Goal: Information Seeking & Learning: Learn about a topic

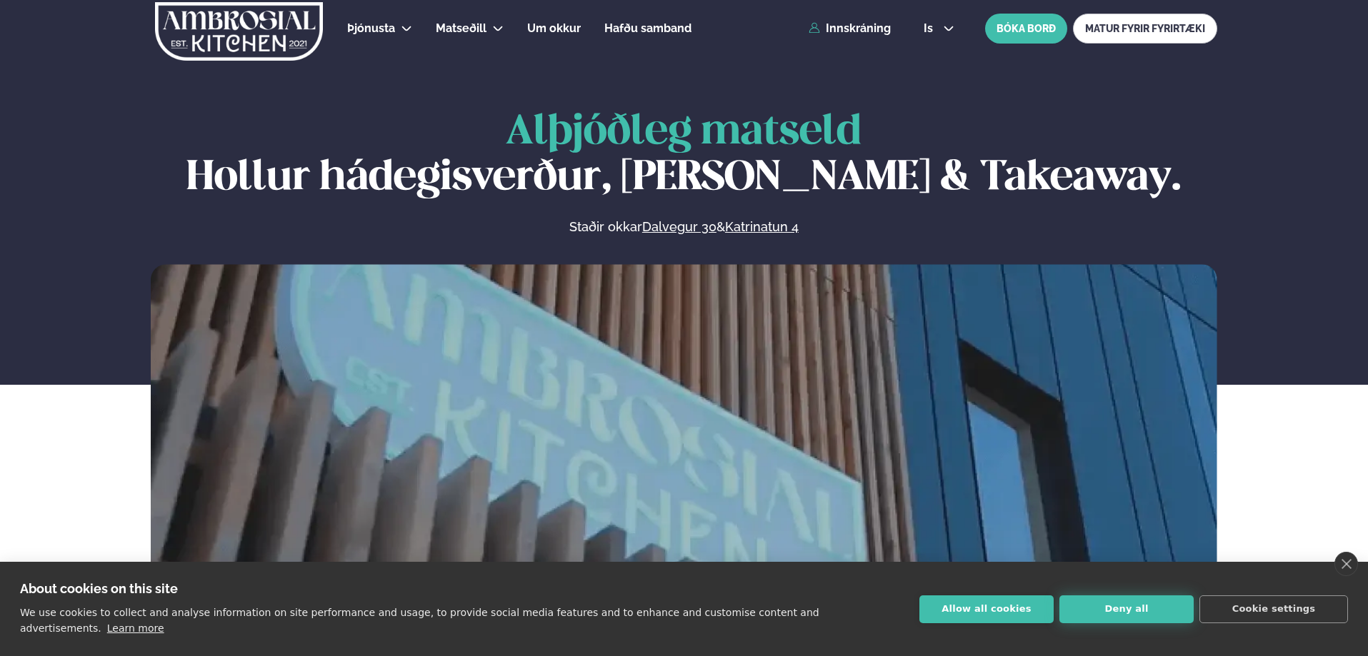
click at [1138, 618] on button "Deny all" at bounding box center [1126, 610] width 134 height 28
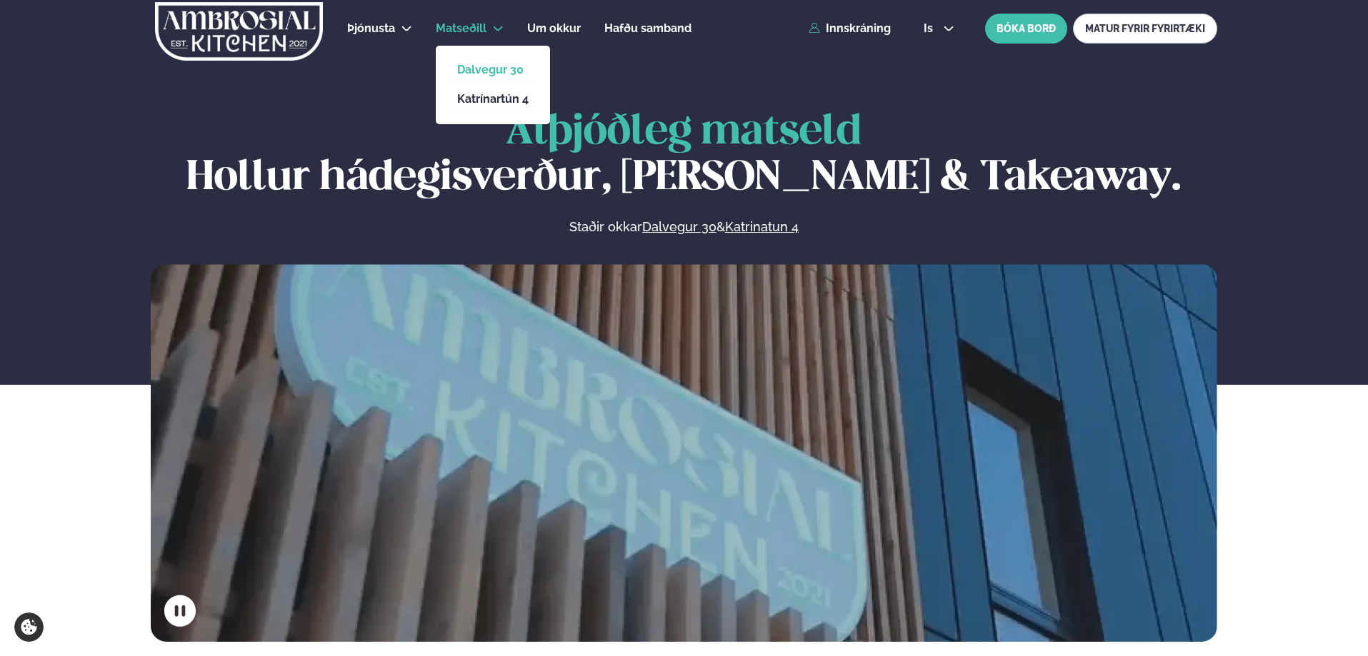
click at [500, 71] on link "Dalvegur 30" at bounding box center [492, 69] width 71 height 11
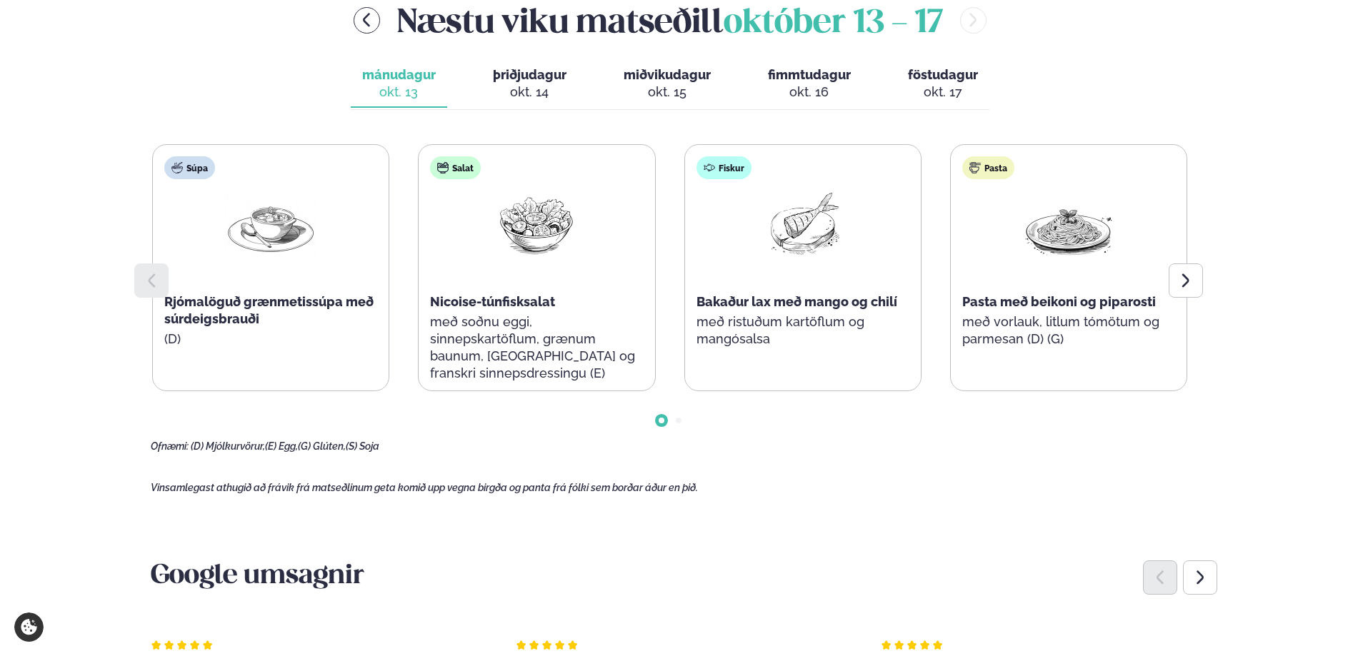
scroll to position [643, 0]
click at [1176, 282] on div at bounding box center [1186, 280] width 34 height 34
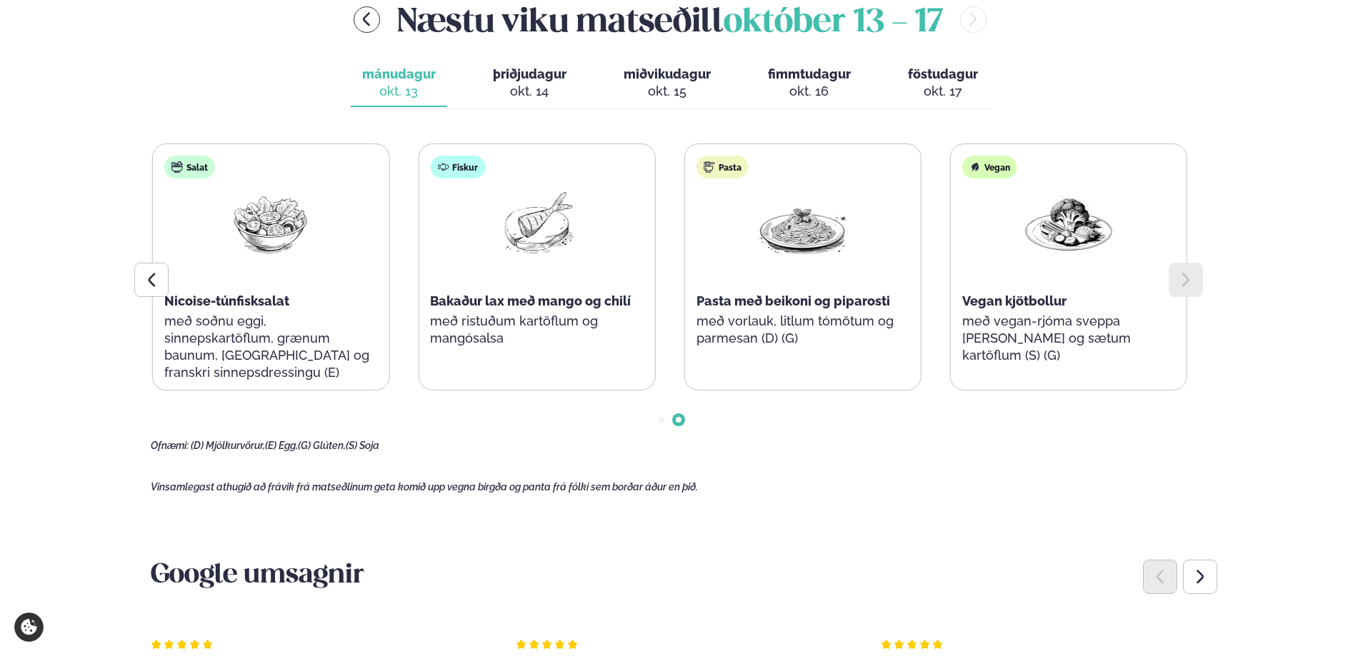
click at [1196, 283] on div at bounding box center [1186, 280] width 34 height 34
click at [547, 72] on span "þriðjudagur" at bounding box center [530, 73] width 74 height 15
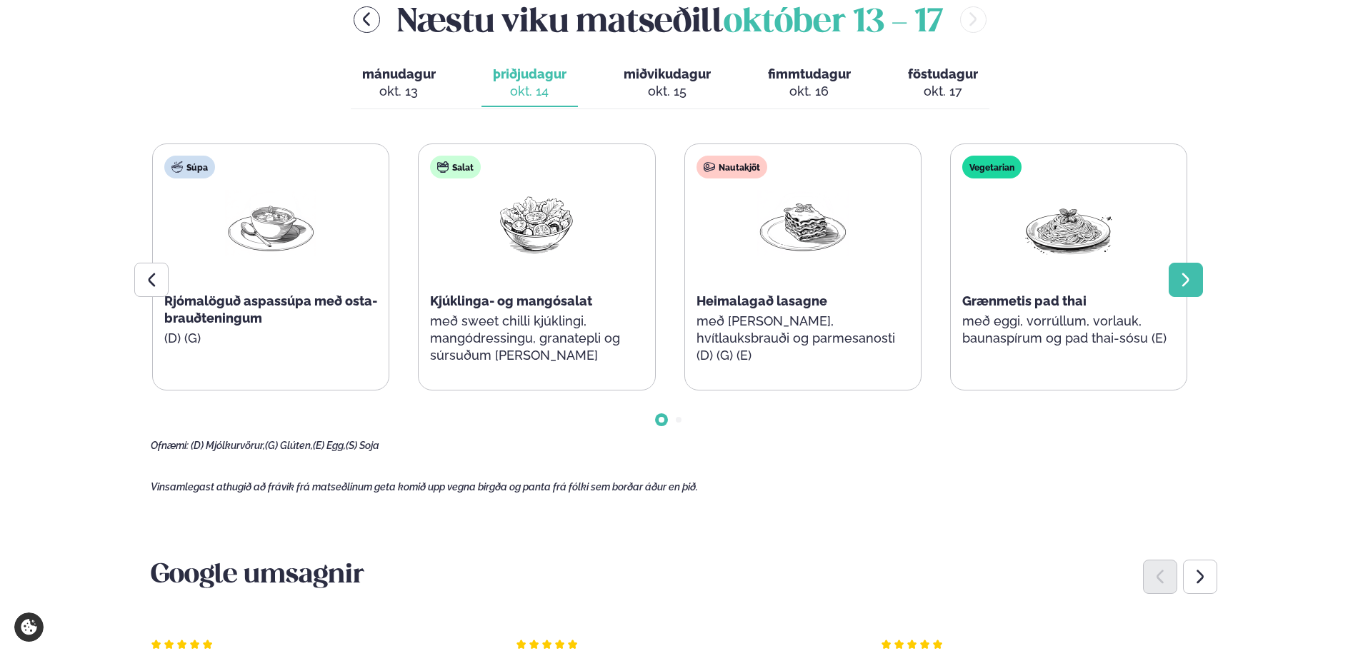
click at [1175, 280] on div at bounding box center [1186, 280] width 34 height 34
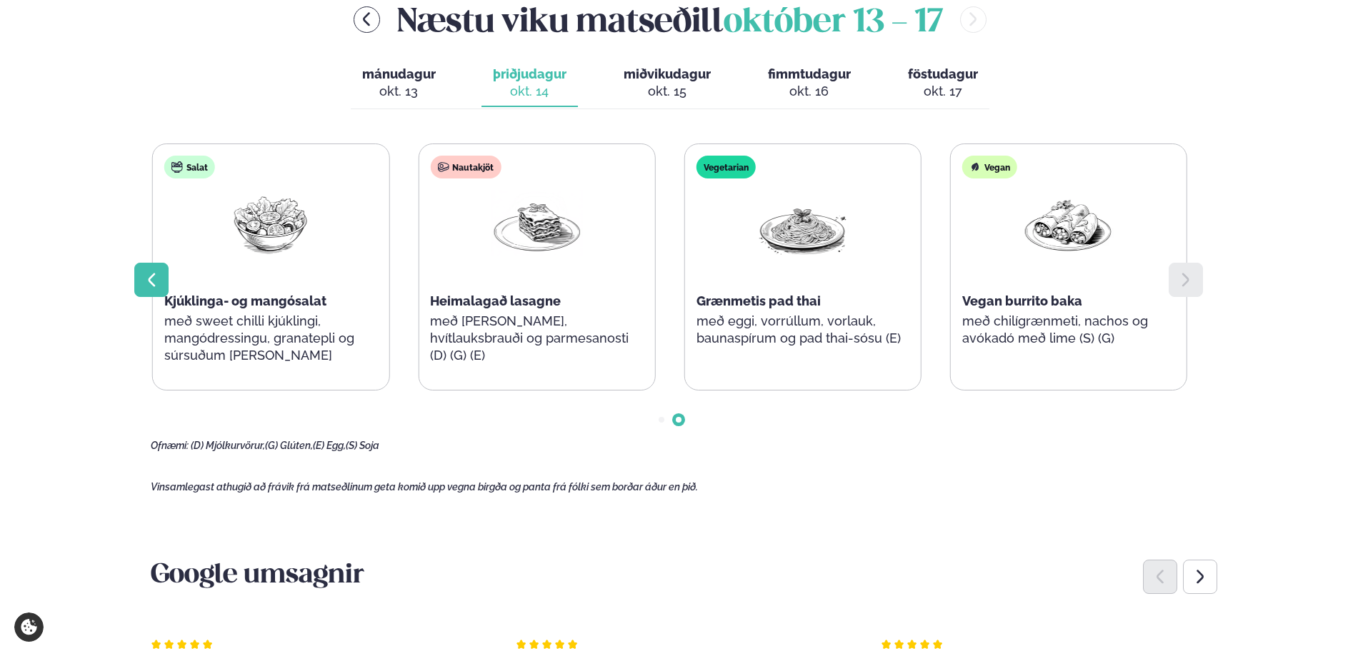
click at [162, 284] on div at bounding box center [151, 280] width 34 height 34
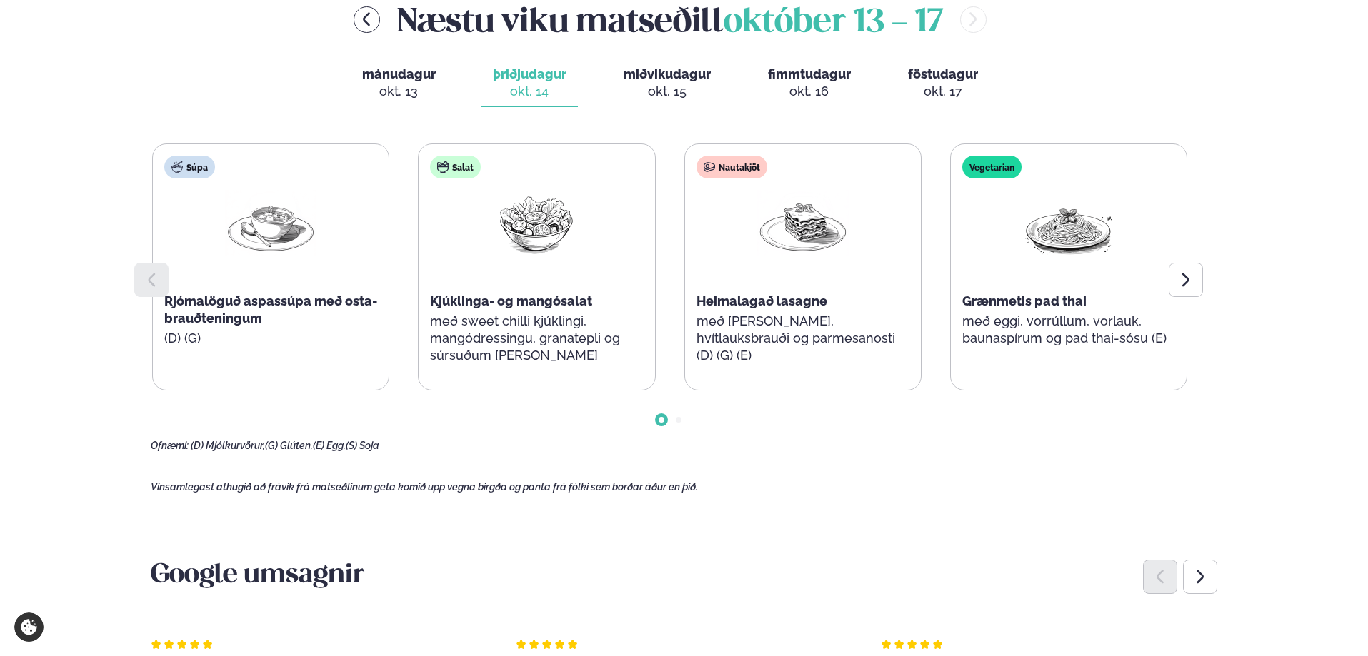
click at [669, 70] on span "miðvikudagur" at bounding box center [667, 73] width 87 height 15
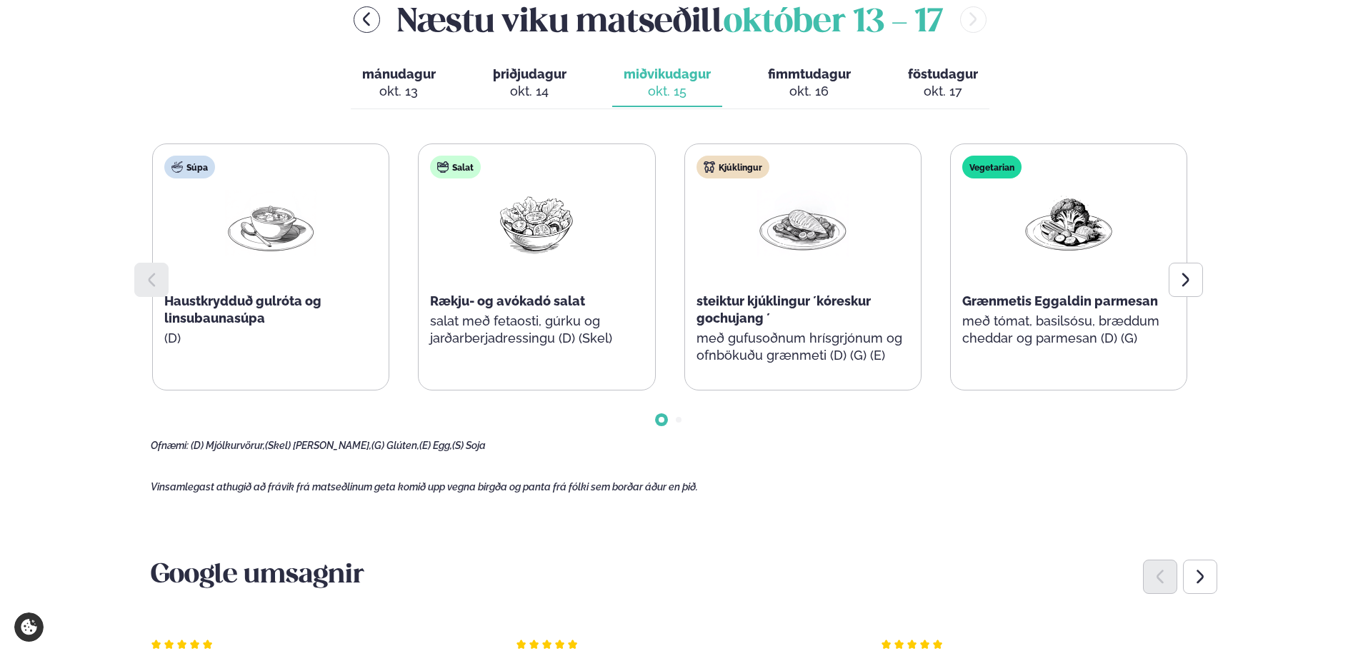
click at [814, 88] on div "okt. 16" at bounding box center [809, 91] width 83 height 17
